Goal: Communication & Community: Answer question/provide support

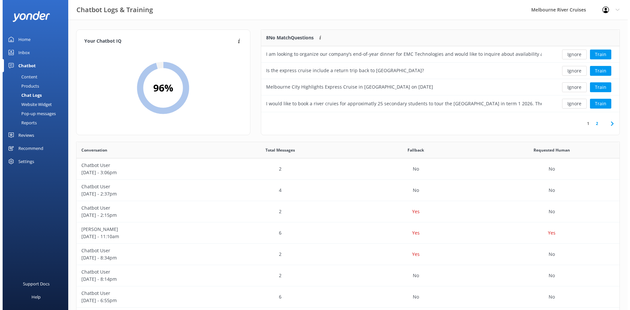
scroll to position [225, 538]
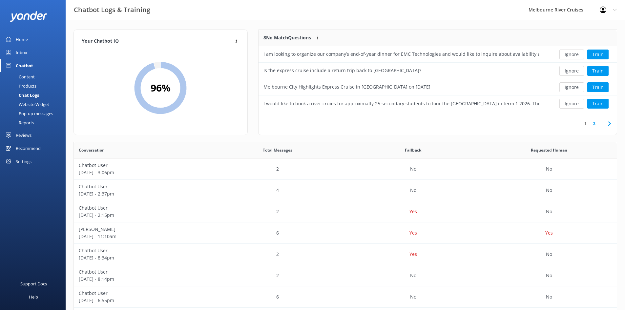
drag, startPoint x: 0, startPoint y: 0, endPoint x: 31, endPoint y: 47, distance: 56.4
click at [31, 47] on link "Inbox" at bounding box center [33, 52] width 66 height 13
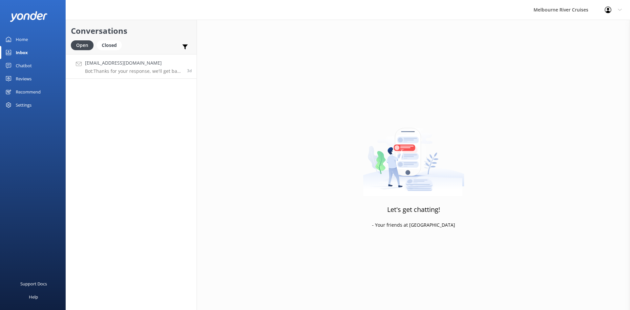
click at [122, 76] on link "[EMAIL_ADDRESS][DOMAIN_NAME] Bot: Thanks for your response, we'll get back to y…" at bounding box center [131, 66] width 131 height 25
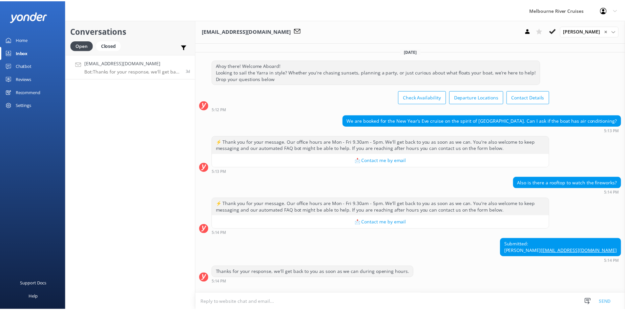
scroll to position [32, 0]
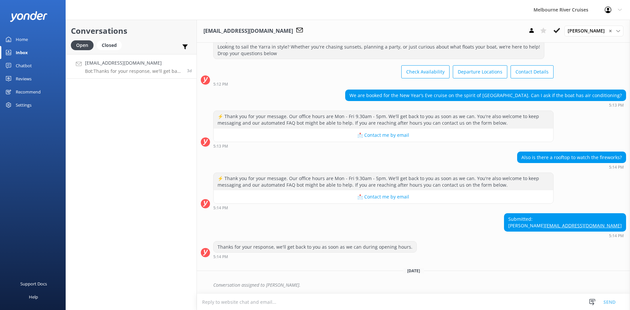
click at [36, 38] on link "Home" at bounding box center [33, 39] width 66 height 13
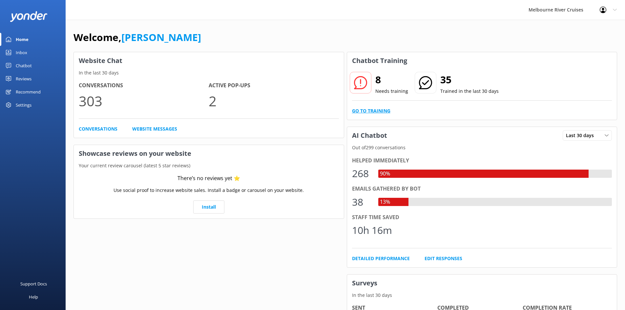
click at [377, 110] on link "Go to Training" at bounding box center [371, 110] width 38 height 7
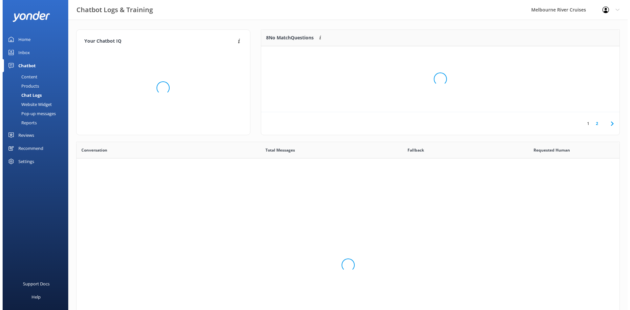
scroll to position [225, 538]
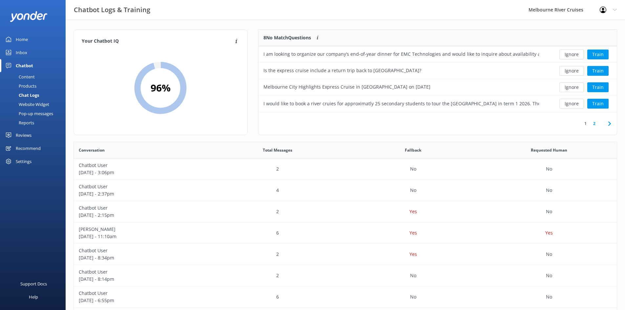
click at [609, 122] on use at bounding box center [609, 123] width 3 height 4
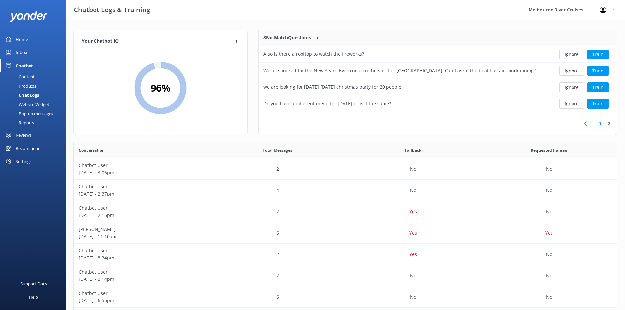
click at [25, 50] on div "Inbox" at bounding box center [21, 52] width 11 height 13
